Goal: Book appointment/travel/reservation: Book appointment/travel/reservation

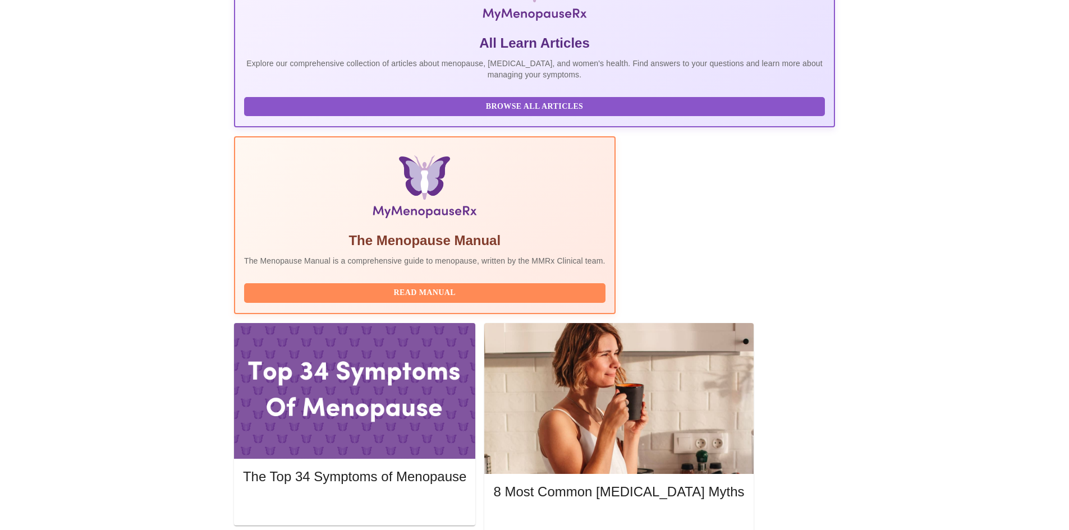
scroll to position [224, 0]
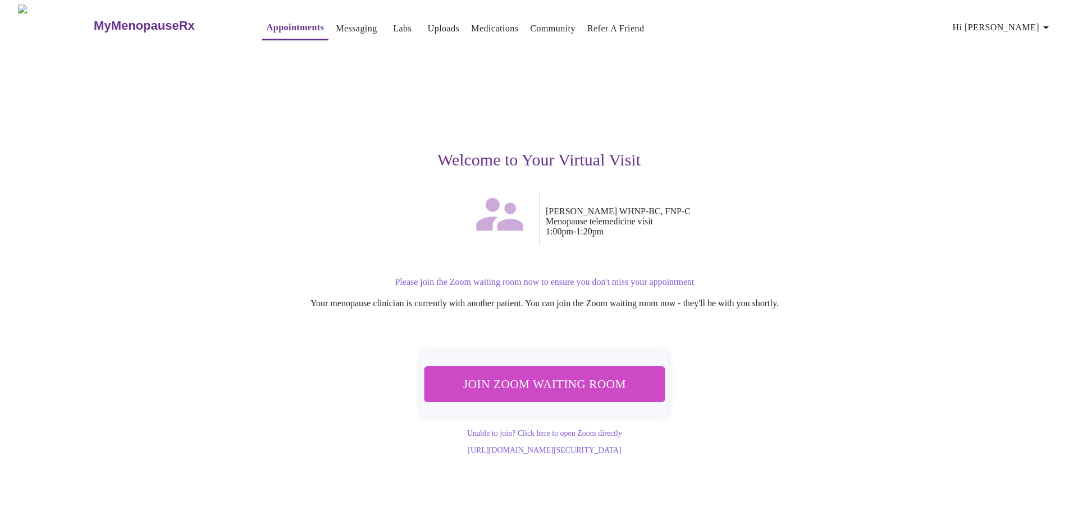
click at [587, 386] on span "Join Zoom Waiting Room" at bounding box center [544, 384] width 211 height 21
